Goal: Communication & Community: Answer question/provide support

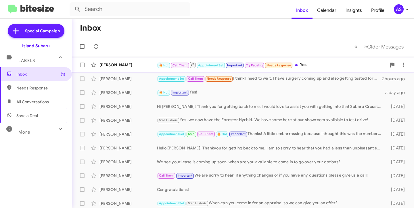
click at [125, 64] on div "[PERSON_NAME]" at bounding box center [129, 65] width 58 height 6
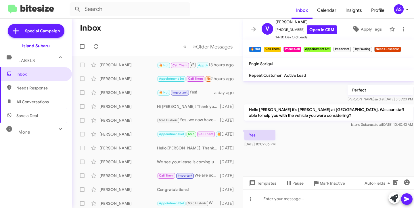
scroll to position [391, 0]
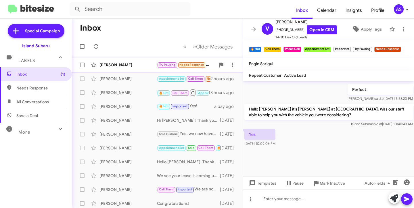
click at [127, 62] on div "[PERSON_NAME]" at bounding box center [129, 65] width 58 height 6
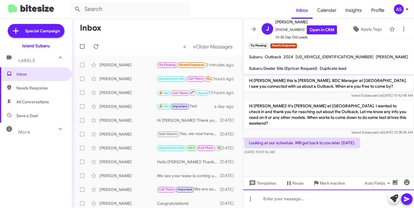
click at [302, 197] on div at bounding box center [329, 198] width 171 height 18
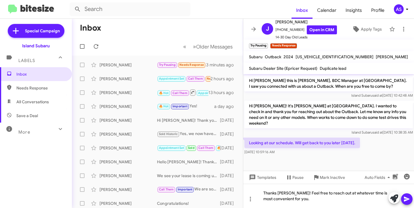
click at [405, 197] on icon at bounding box center [406, 198] width 5 height 5
